Goal: Information Seeking & Learning: Learn about a topic

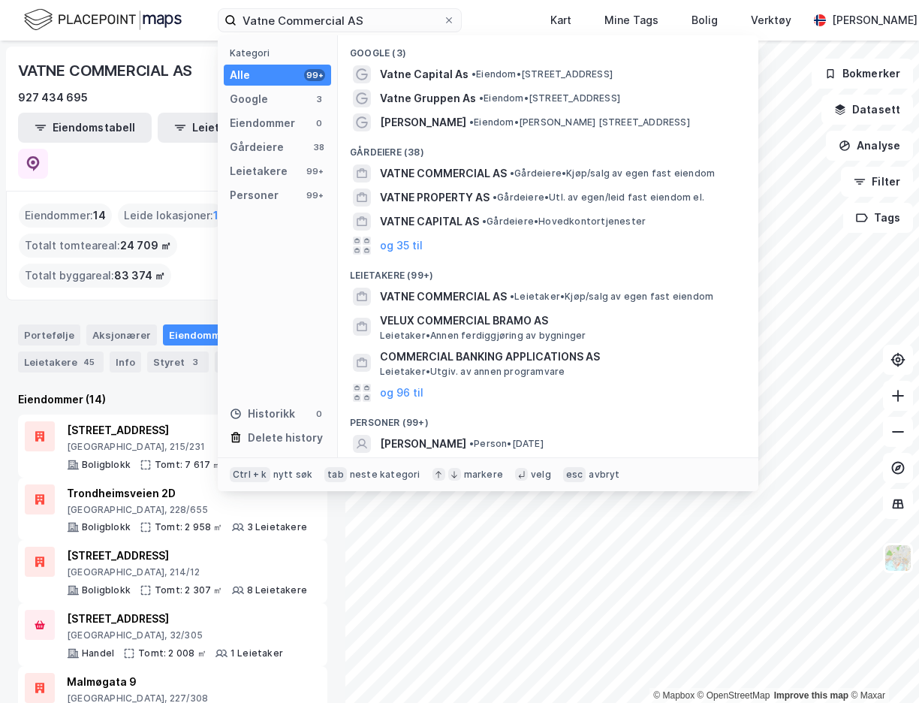
click at [331, 16] on input "Vatne Commercial AS" at bounding box center [339, 20] width 206 height 23
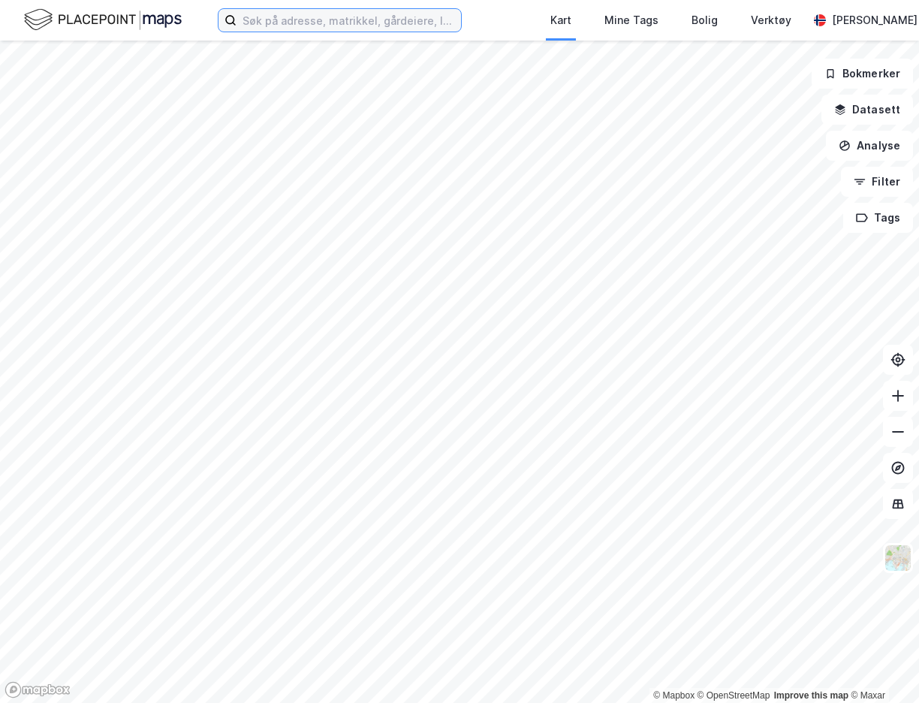
click at [318, 29] on input at bounding box center [348, 20] width 224 height 23
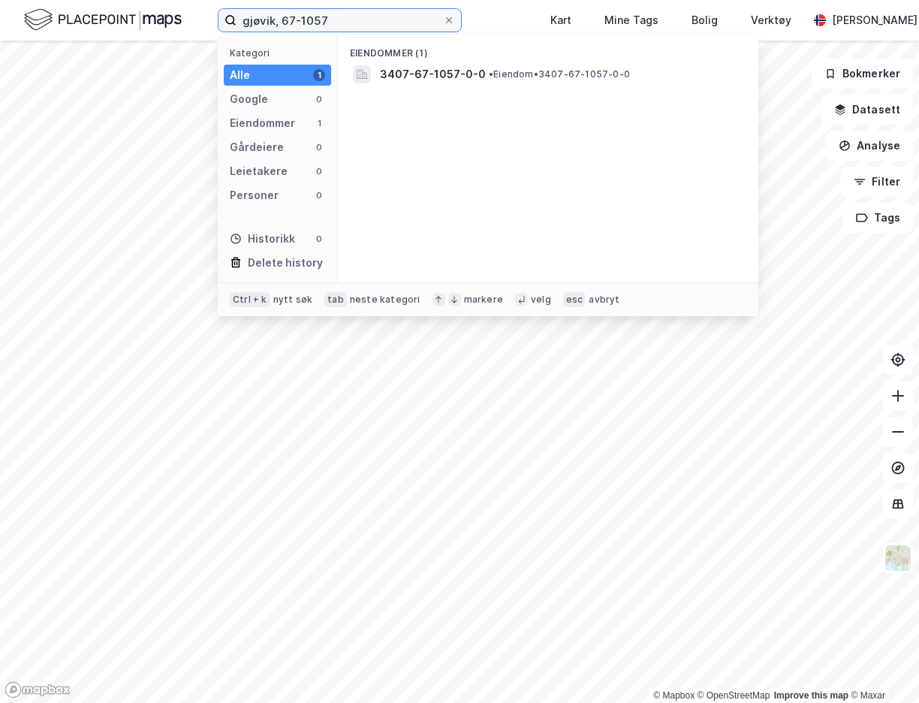
type input "gjøvik, 67-1057"
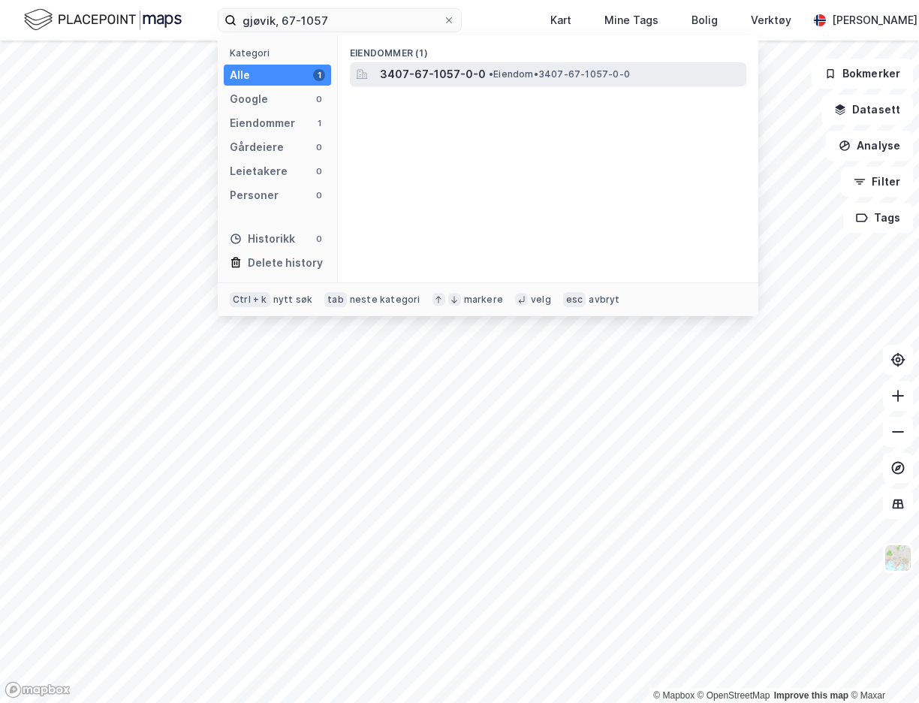
click at [474, 68] on span "3407-67-1057-0-0" at bounding box center [433, 74] width 106 height 18
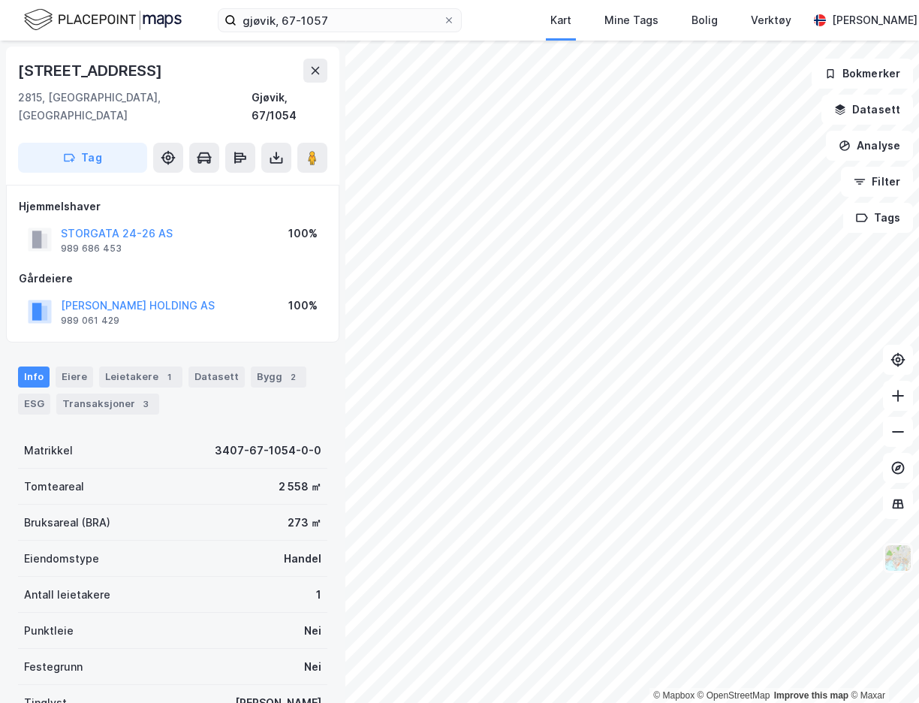
click at [895, 567] on img at bounding box center [897, 557] width 29 height 29
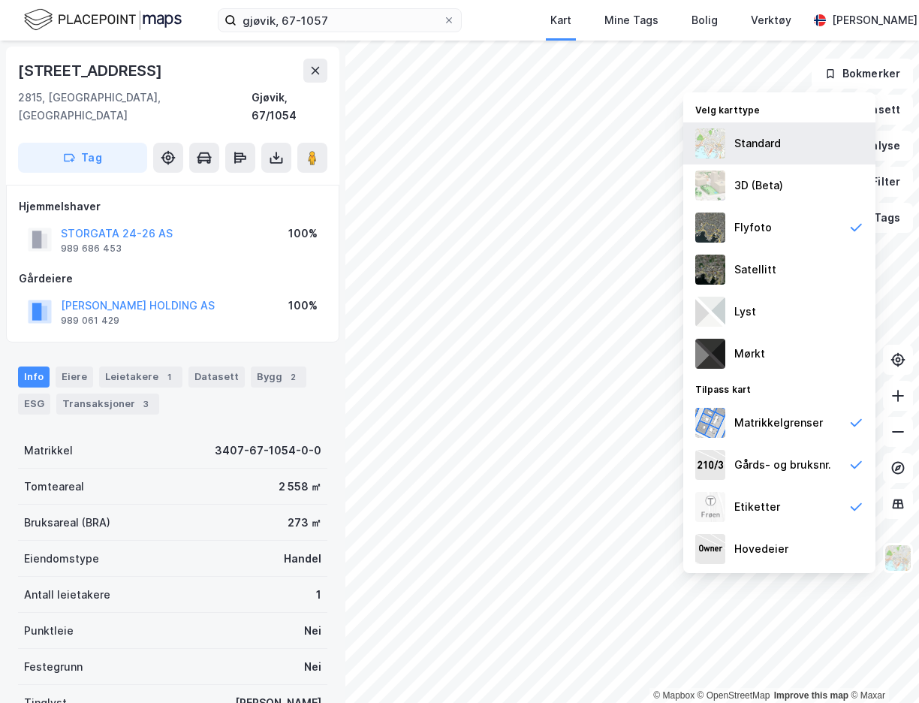
click at [748, 140] on div "Standard" at bounding box center [757, 143] width 47 height 18
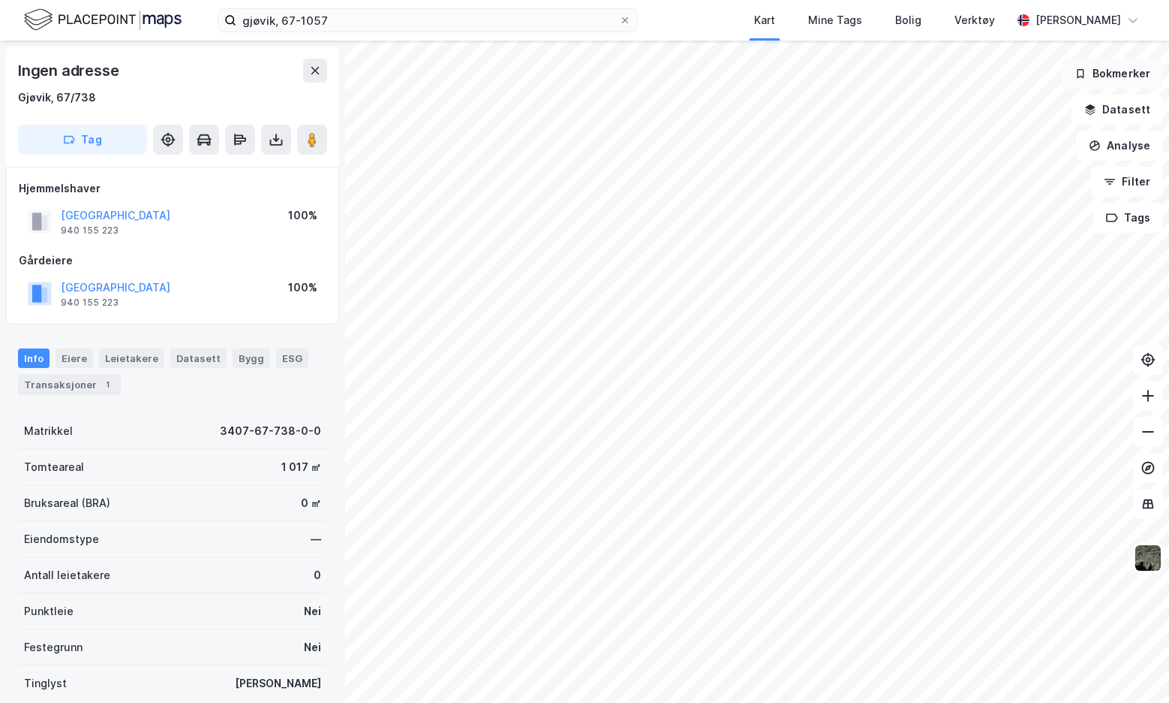
click at [918, 76] on button "Bokmerker" at bounding box center [1112, 74] width 101 height 30
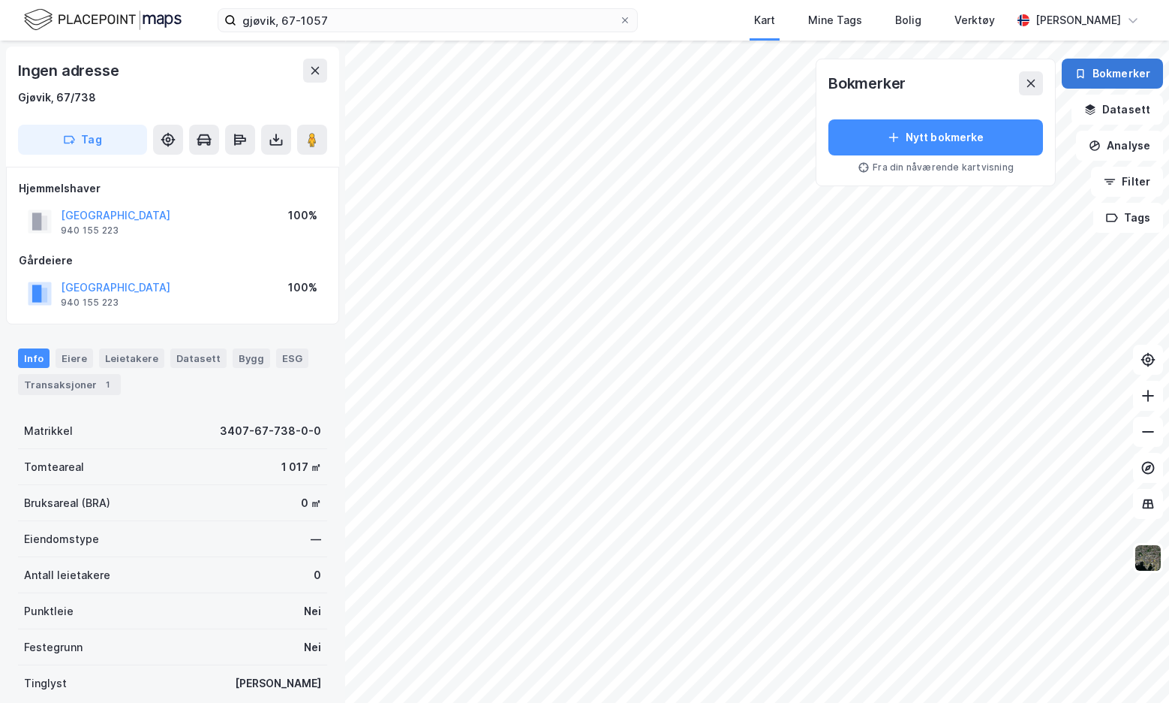
click at [918, 76] on button "Bokmerker" at bounding box center [1112, 74] width 101 height 30
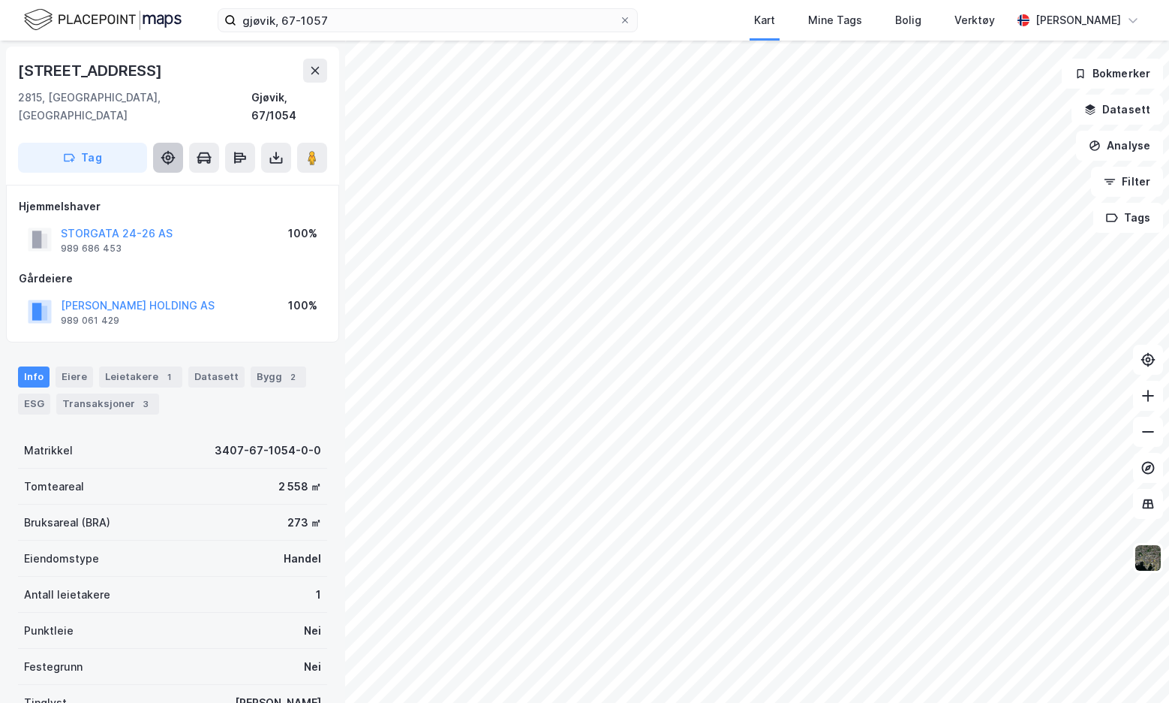
click at [168, 155] on icon at bounding box center [168, 157] width 5 height 5
click at [68, 149] on button "Tag" at bounding box center [82, 158] width 129 height 30
click at [44, 147] on button "Tag" at bounding box center [82, 158] width 129 height 30
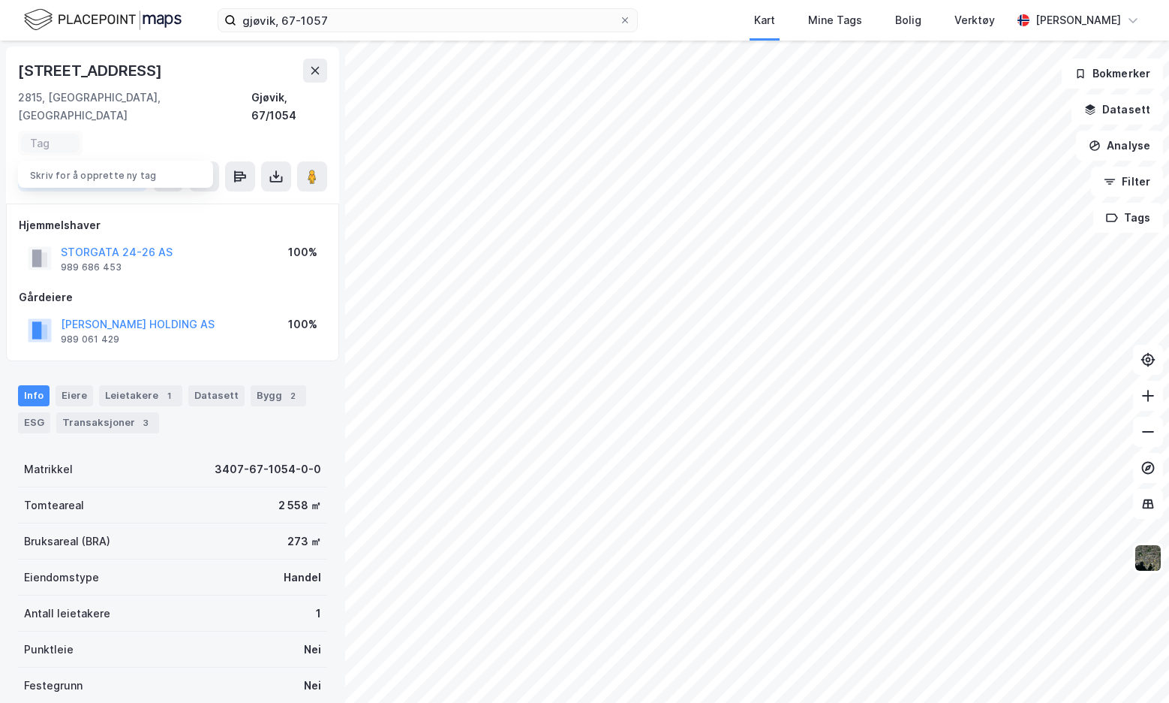
click at [56, 161] on div "Skriv for å opprette ny tag" at bounding box center [115, 171] width 195 height 21
click at [122, 110] on div "[STREET_ADDRESS], Innlandet [GEOGRAPHIC_DATA], 67/1054 Tag Skriv for å opprette…" at bounding box center [172, 125] width 333 height 157
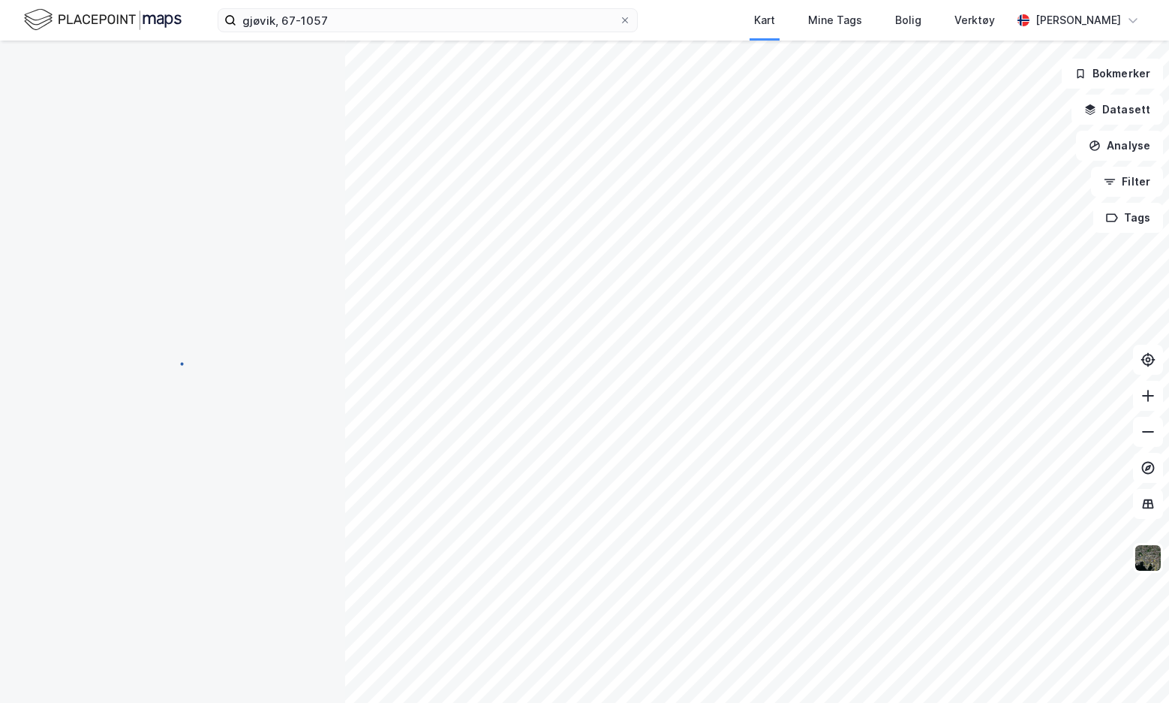
scroll to position [2, 0]
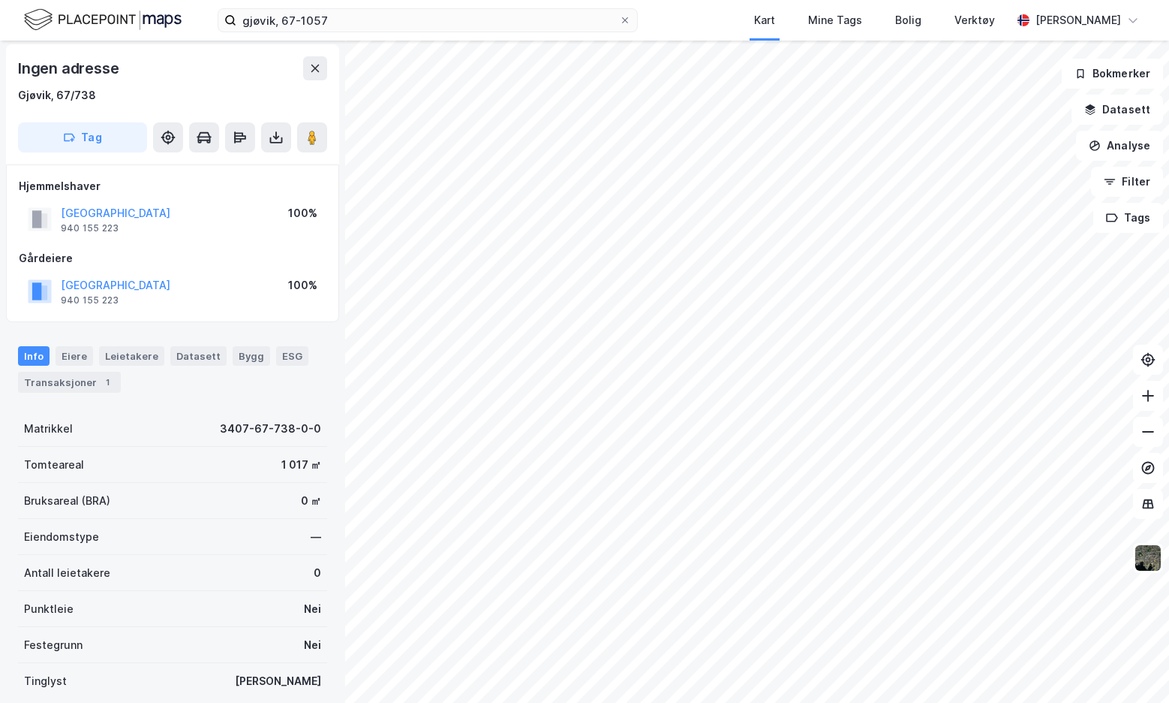
scroll to position [2, 0]
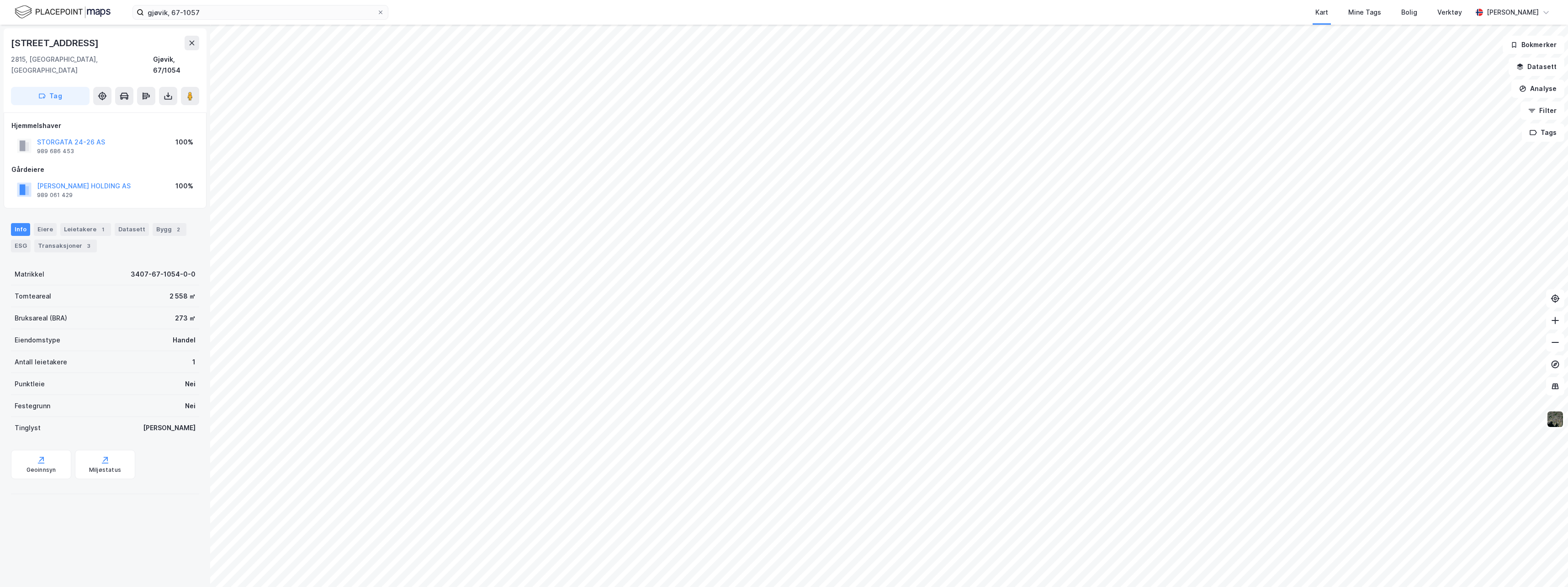
click at [169, 290] on div "2 558 ㎡" at bounding box center [182, 296] width 26 height 11
